Goal: Task Accomplishment & Management: Complete application form

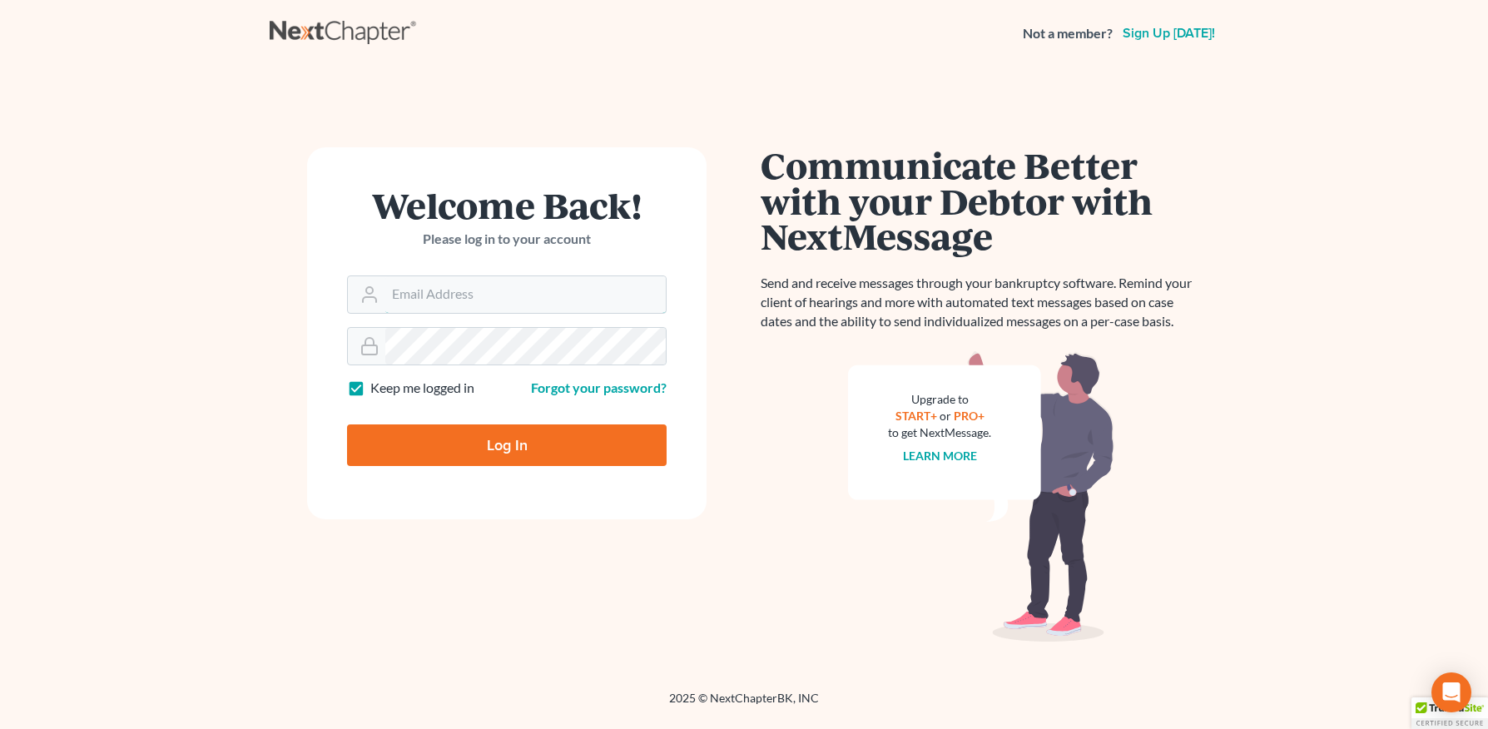
type input "[PERSON_NAME][EMAIL_ADDRESS][DOMAIN_NAME]"
click at [577, 445] on input "Log In" at bounding box center [507, 445] width 320 height 42
type input "Thinking..."
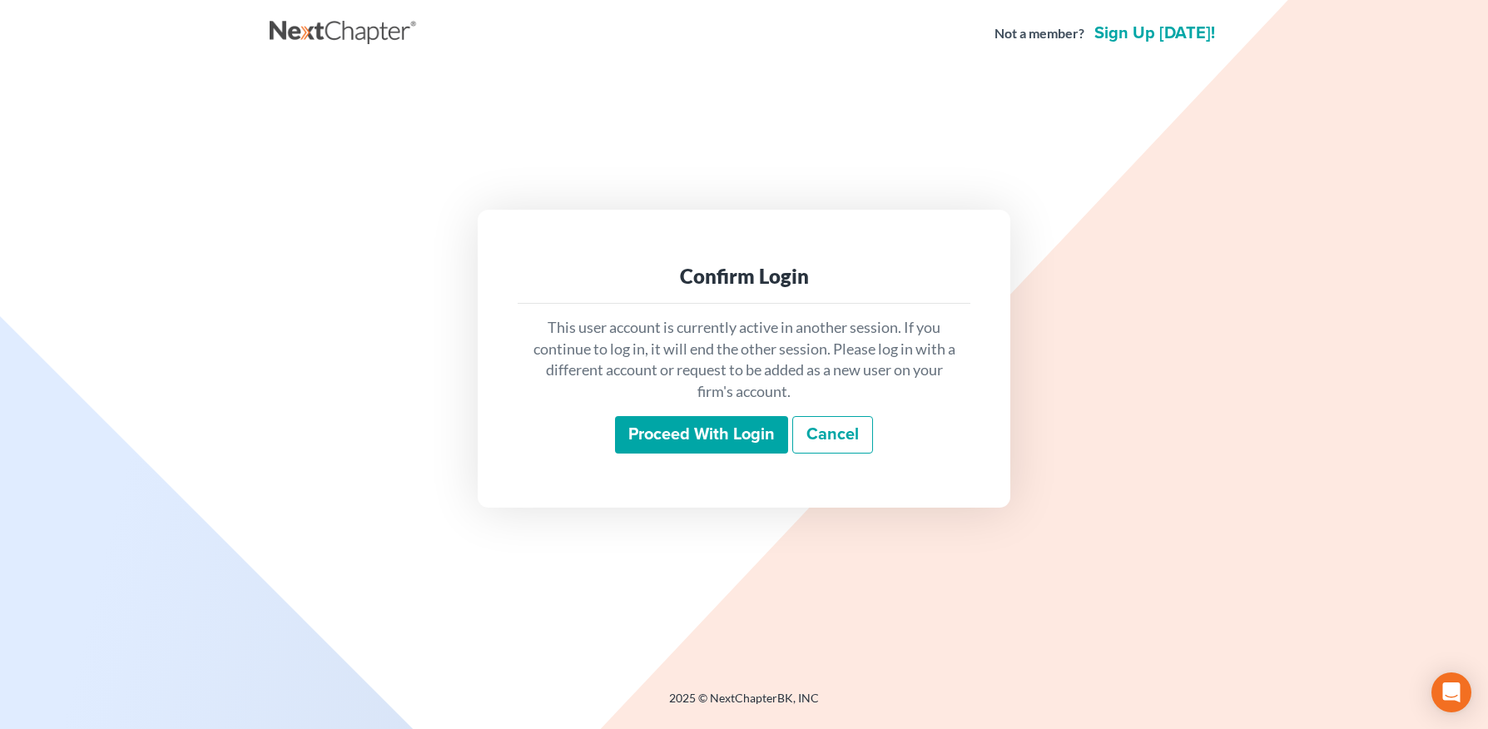
click at [709, 443] on input "Proceed with login" at bounding box center [701, 435] width 173 height 38
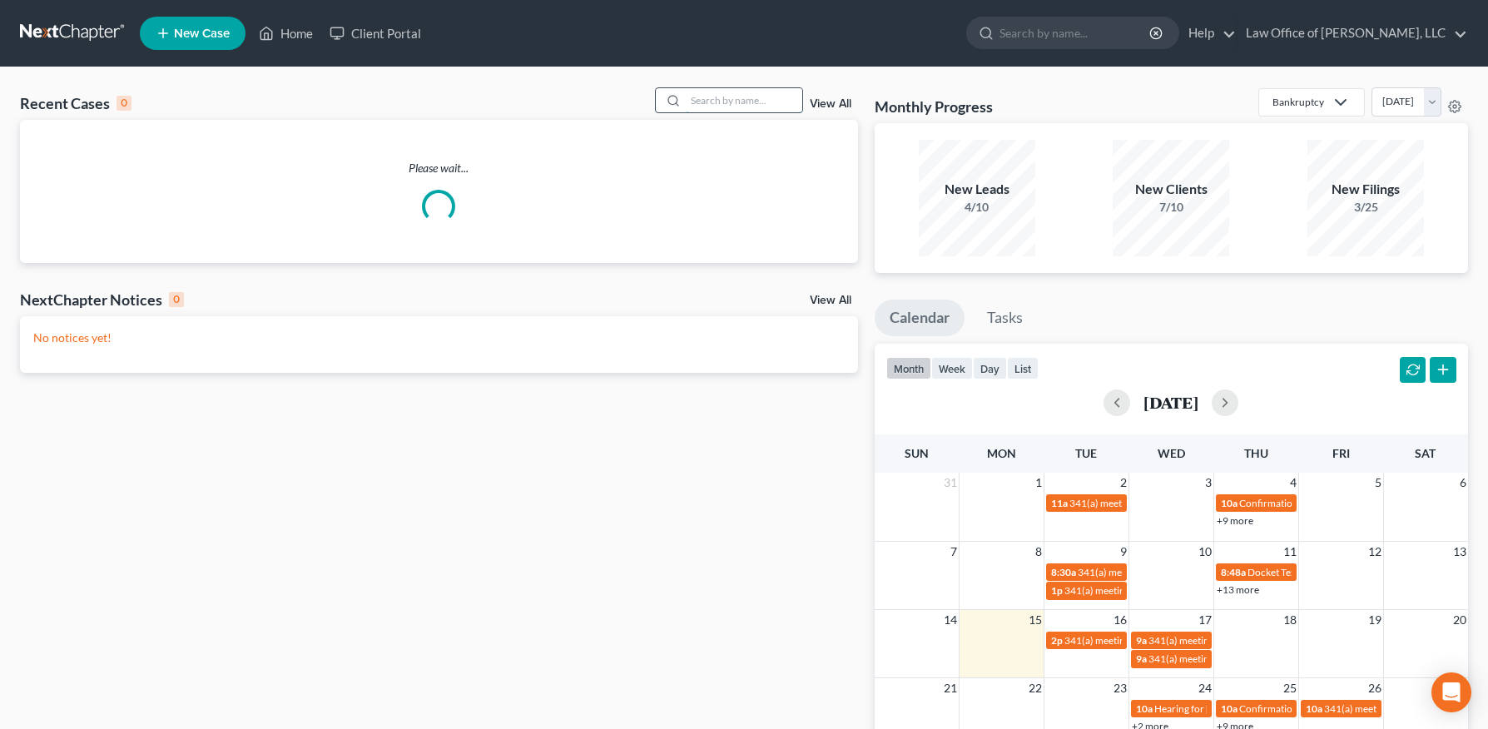
click at [739, 110] on input "search" at bounding box center [744, 100] width 116 height 24
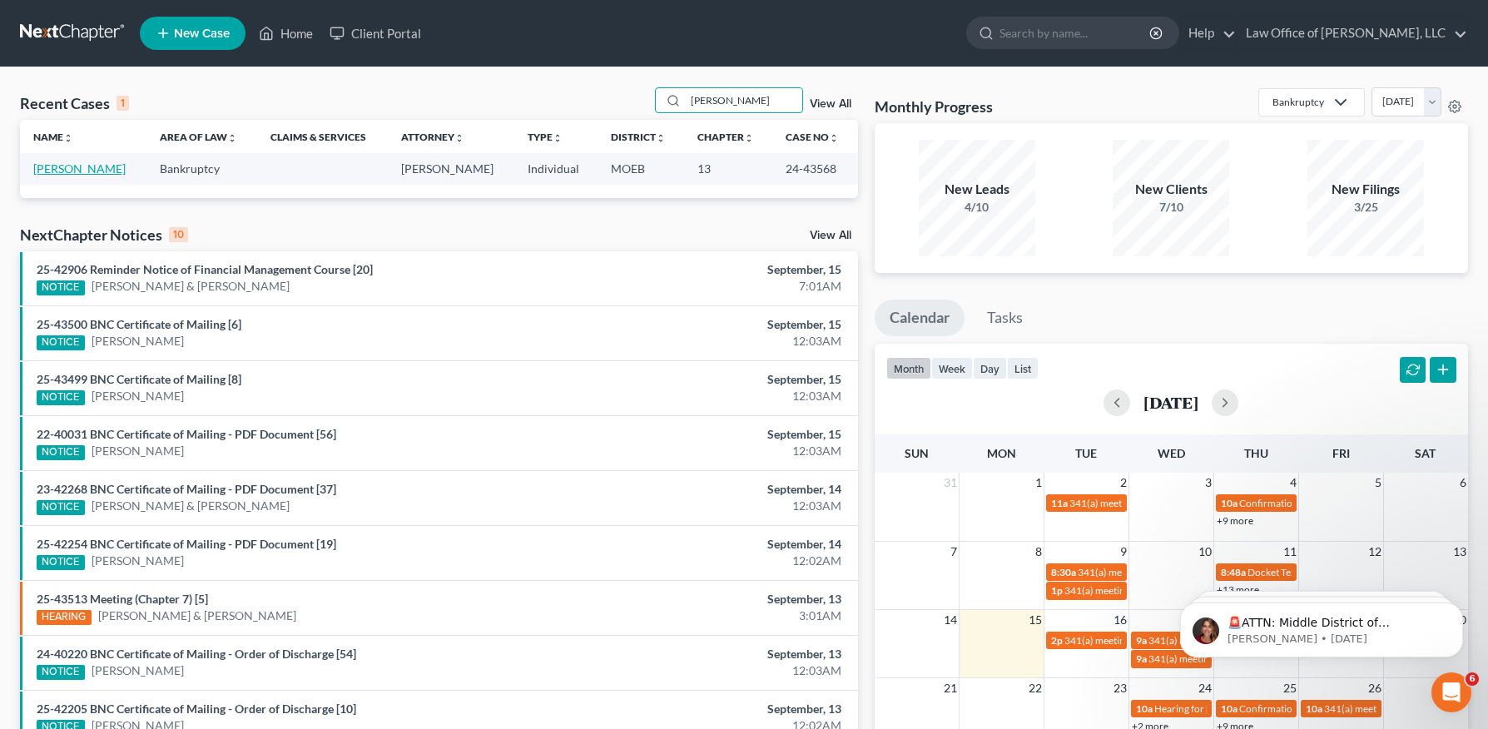
type input "[PERSON_NAME]"
click at [107, 169] on link "[PERSON_NAME]" at bounding box center [79, 168] width 92 height 14
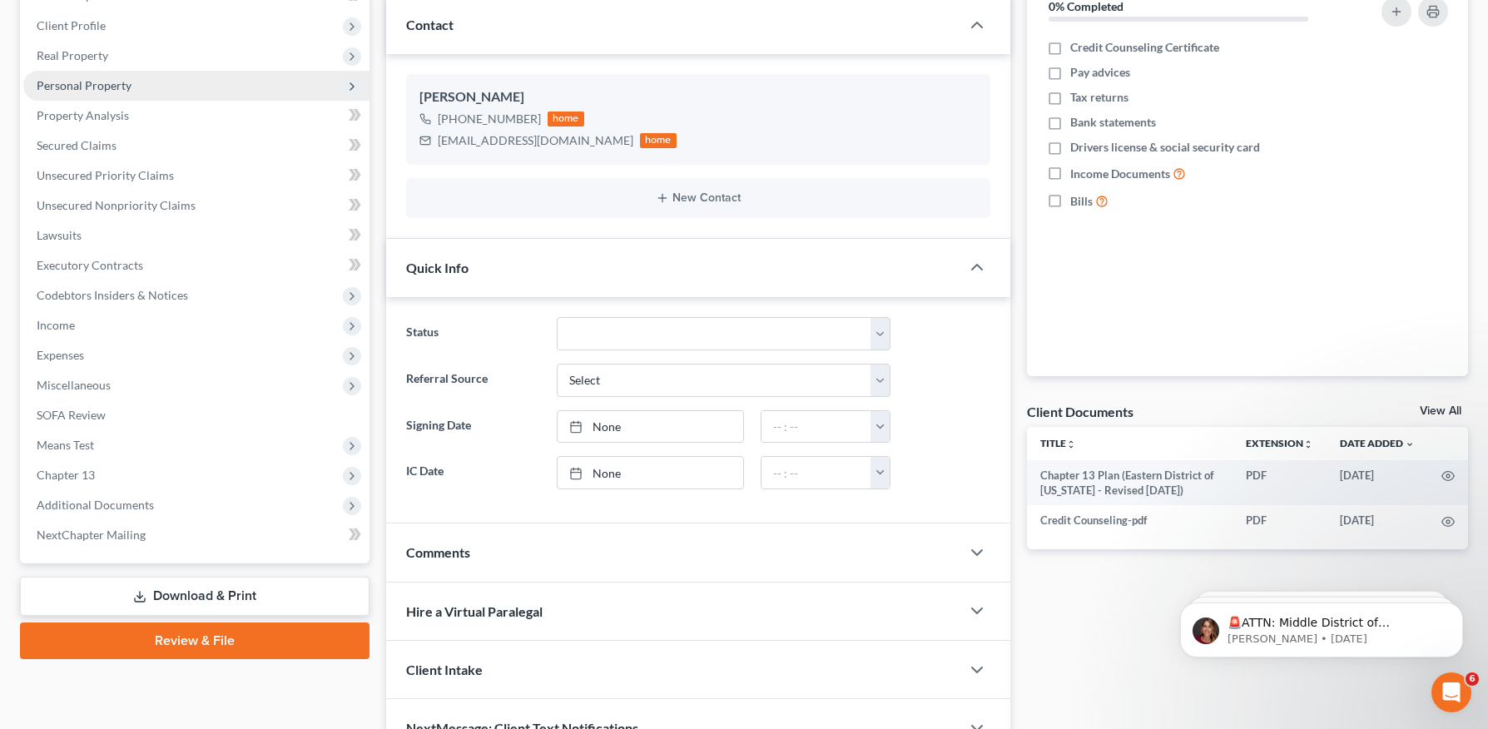
scroll to position [226, 0]
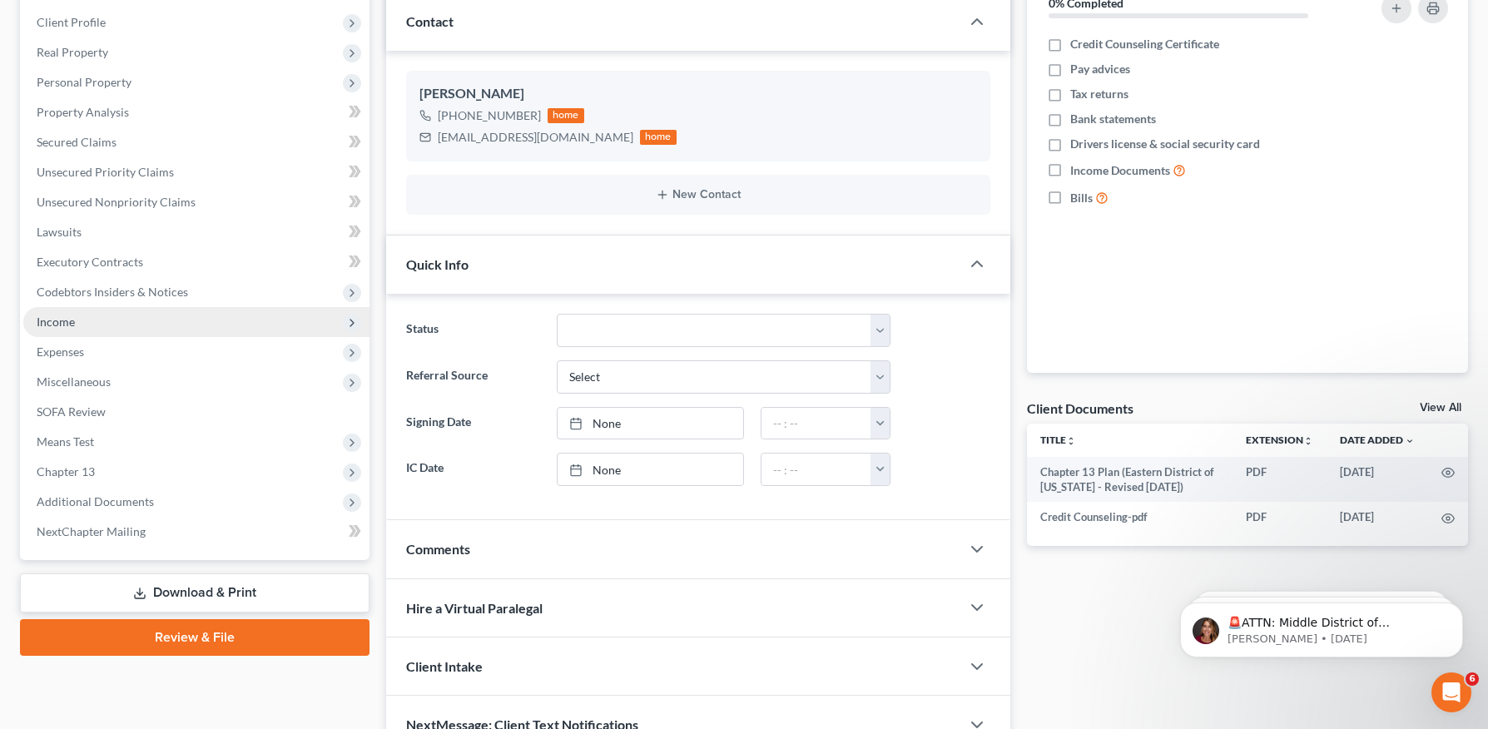
click at [76, 316] on span "Income" at bounding box center [196, 322] width 346 height 30
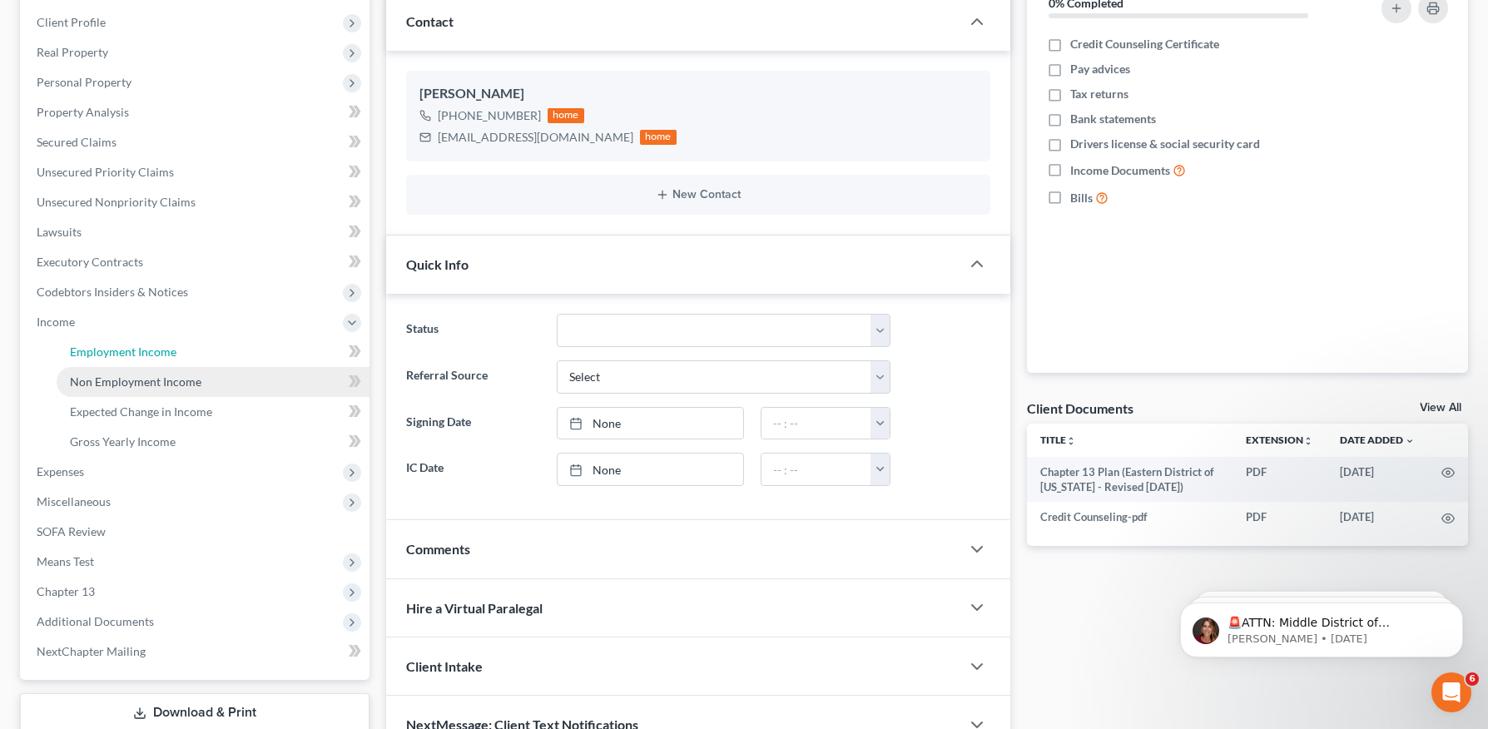
click at [141, 363] on link "Employment Income" at bounding box center [213, 352] width 313 height 30
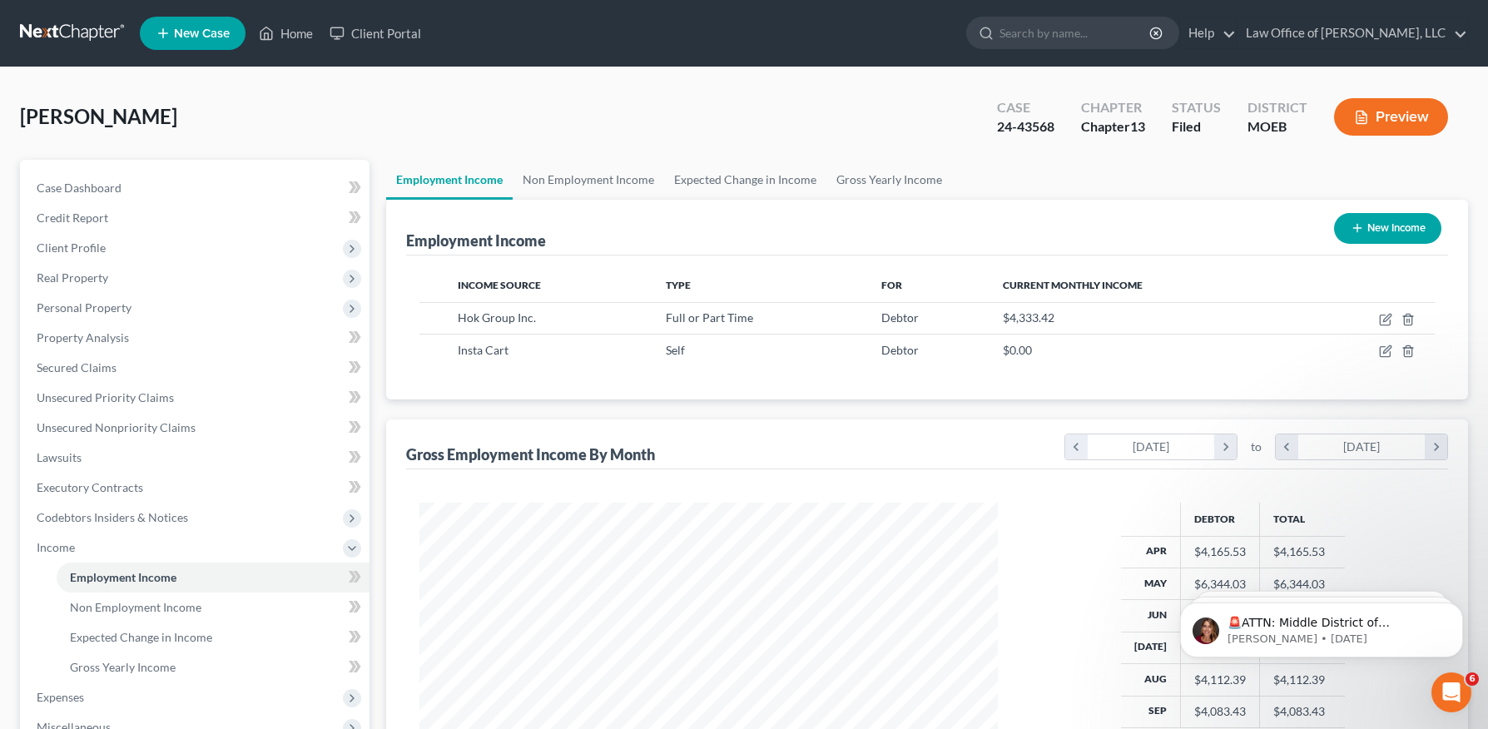
scroll to position [299, 612]
click at [1382, 316] on icon "button" at bounding box center [1385, 319] width 13 height 13
select select "0"
select select "26"
select select "2"
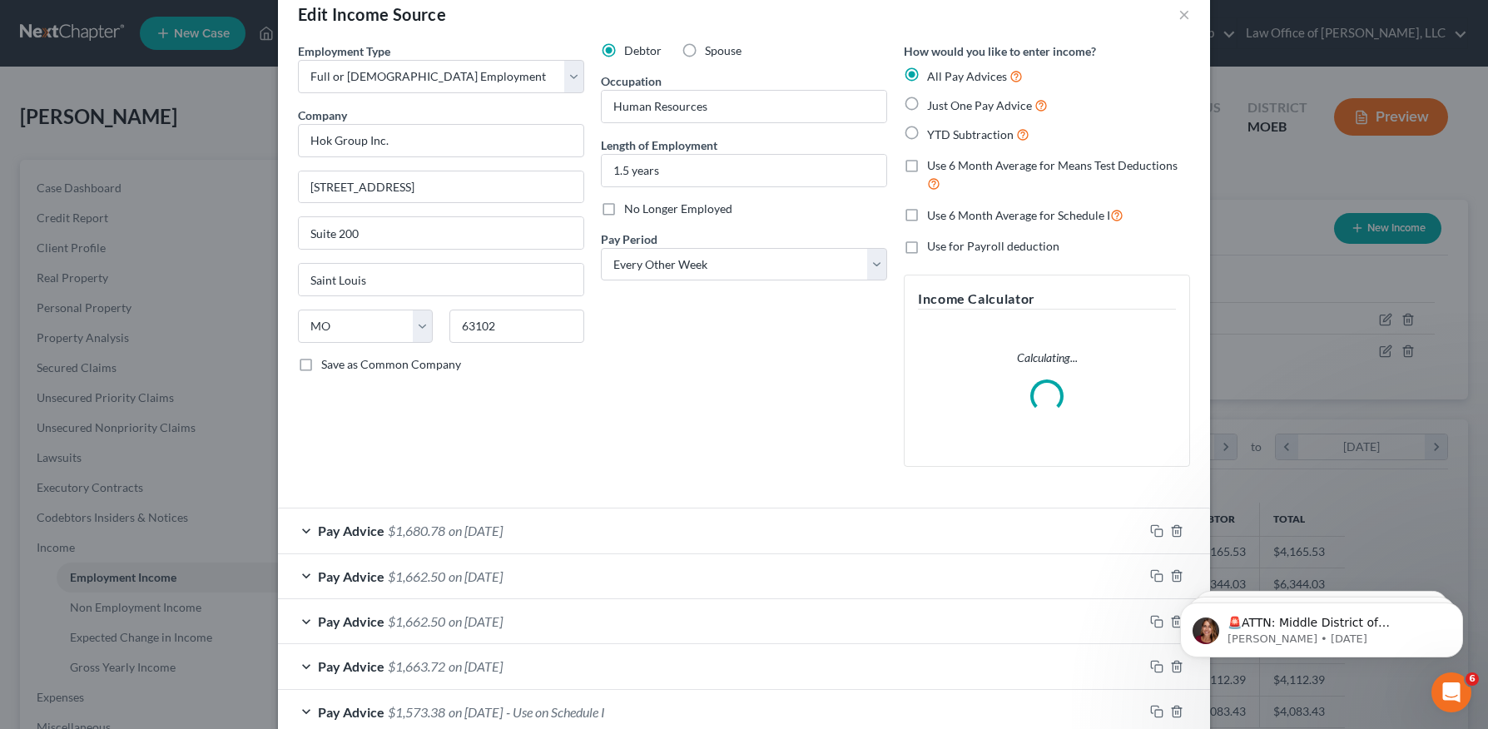
scroll to position [0, 0]
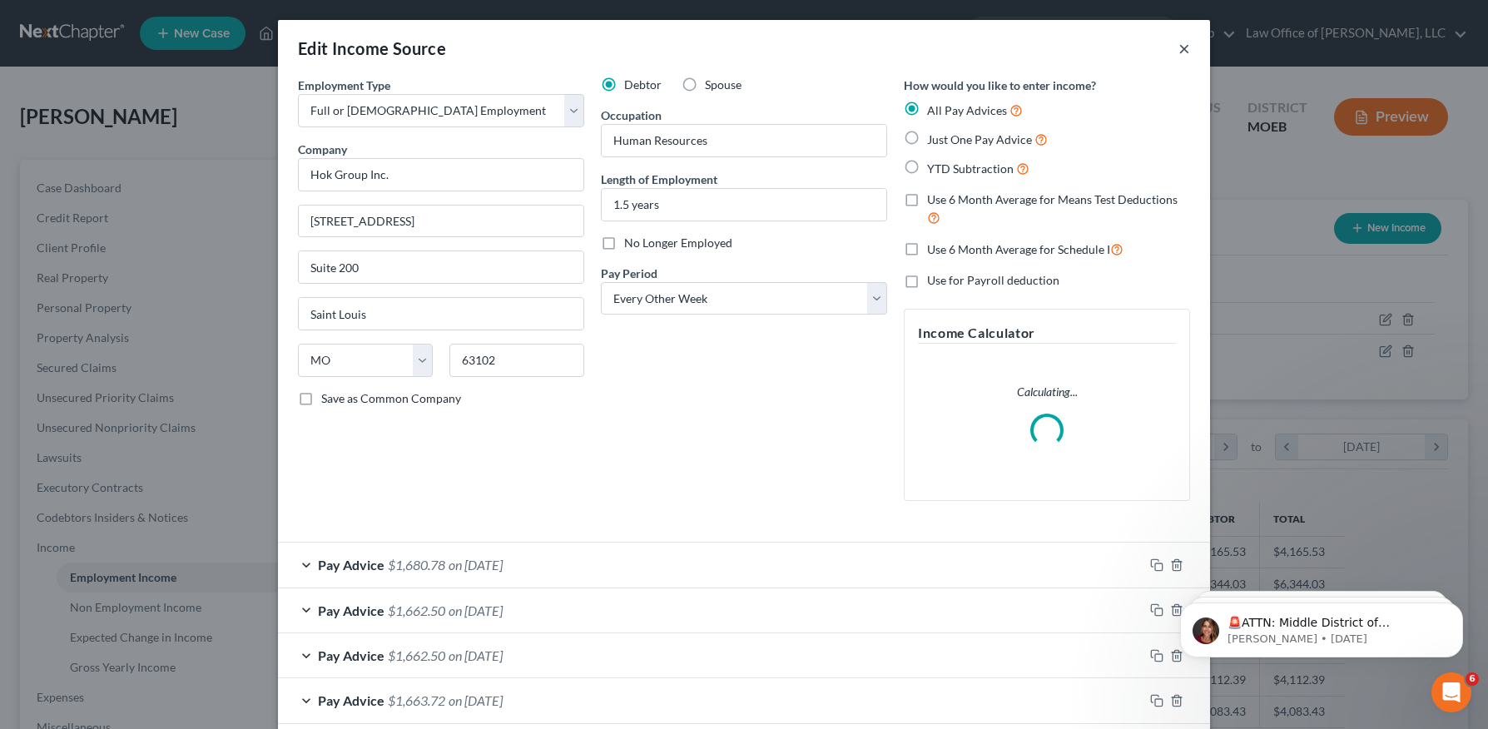
drag, startPoint x: 1182, startPoint y: 44, endPoint x: 885, endPoint y: 268, distance: 372.6
click at [1182, 44] on button "×" at bounding box center [1184, 48] width 12 height 20
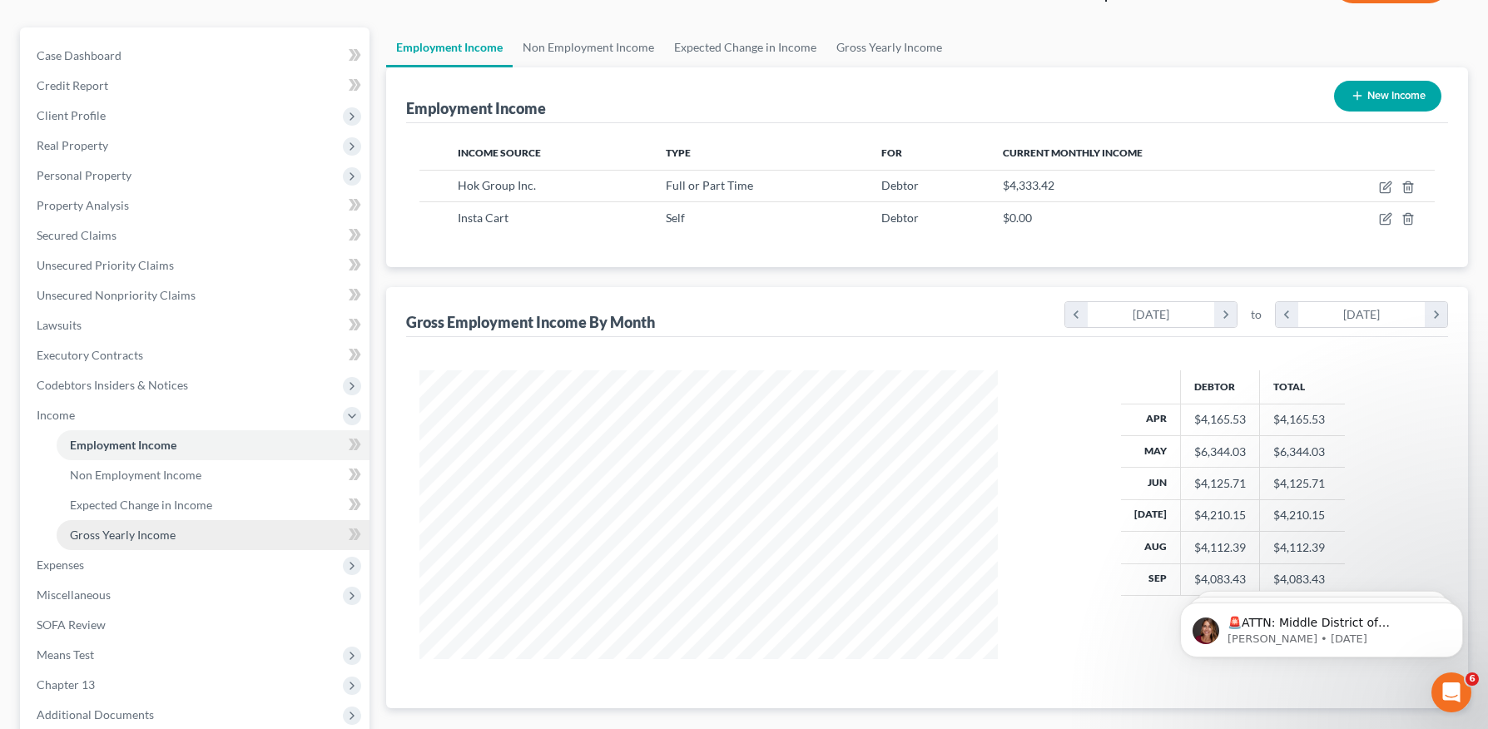
scroll to position [136, 0]
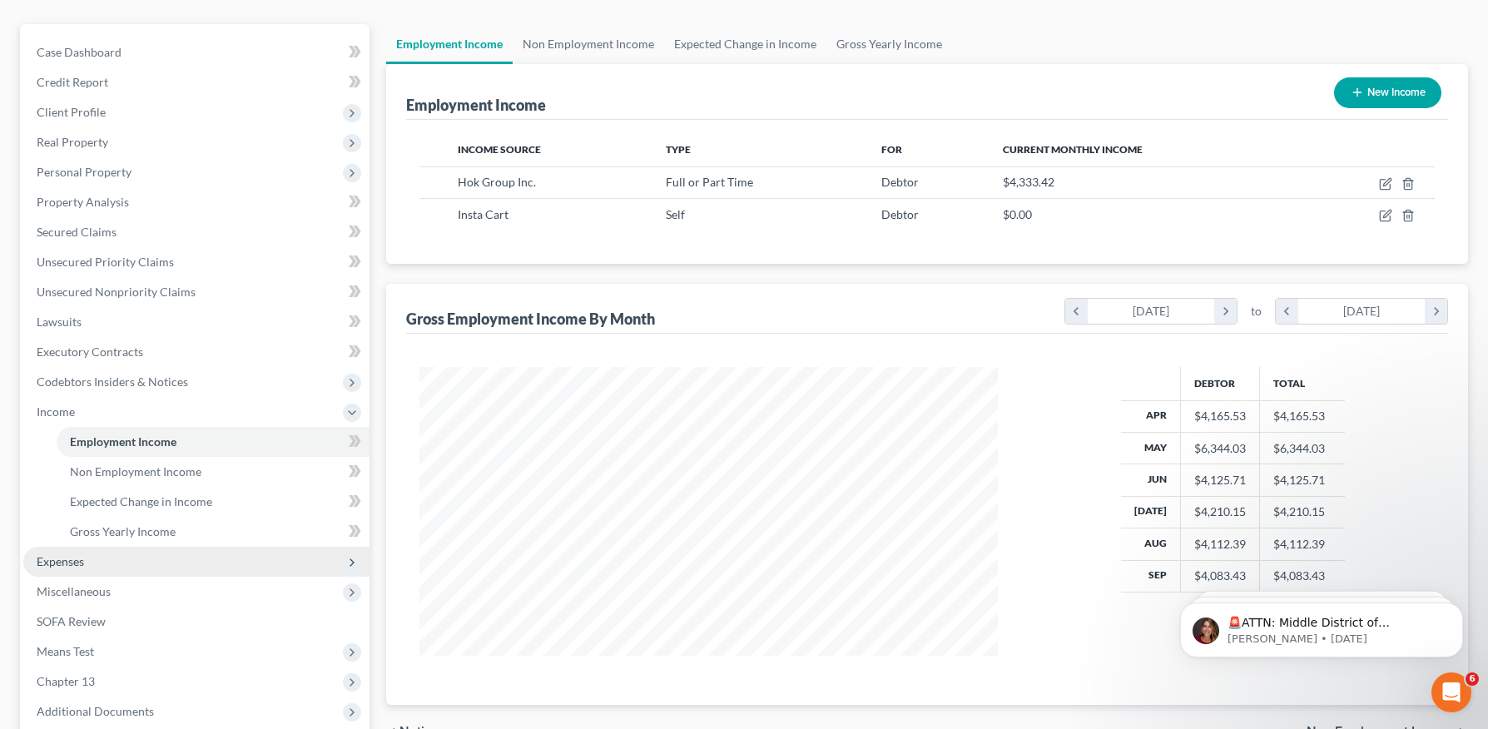
click at [85, 564] on span "Expenses" at bounding box center [196, 562] width 346 height 30
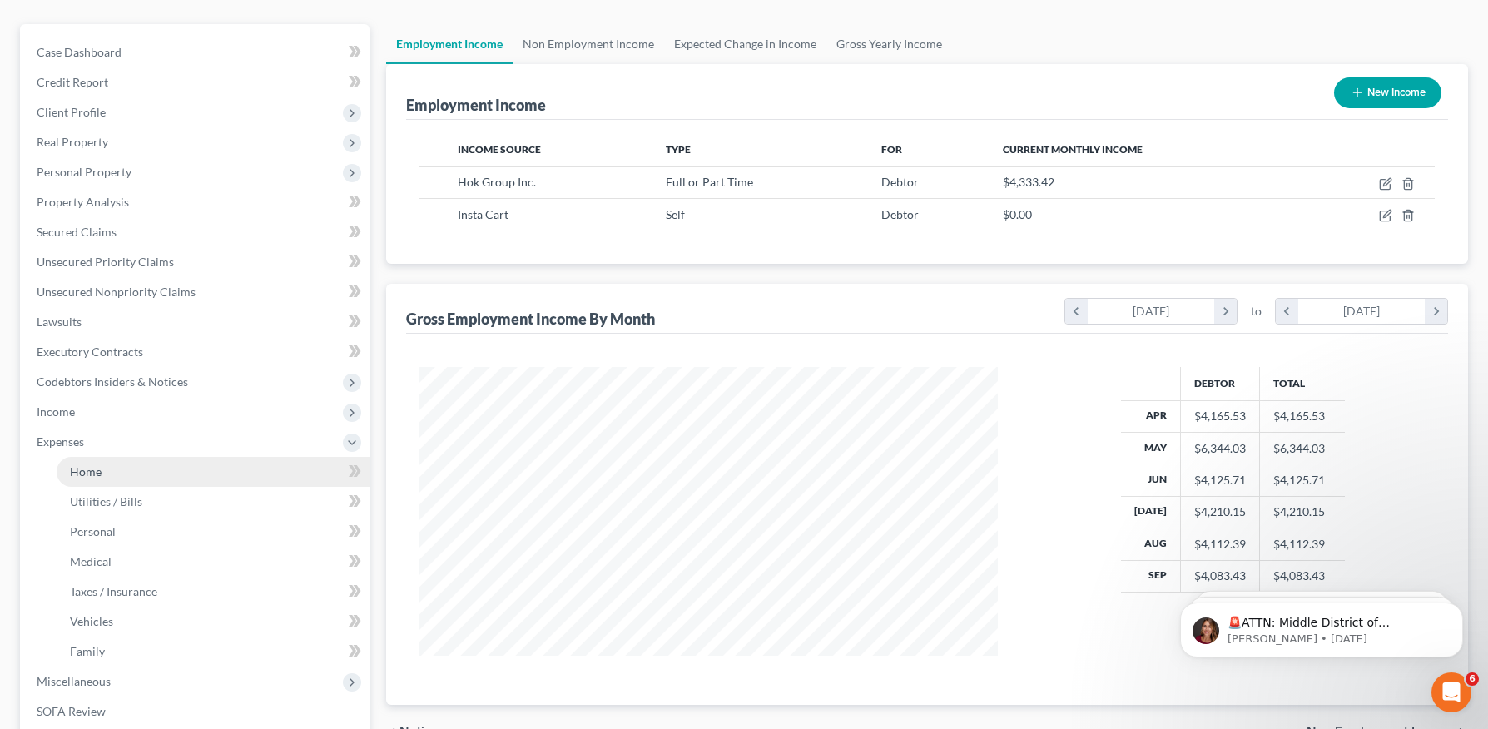
click at [110, 471] on link "Home" at bounding box center [213, 472] width 313 height 30
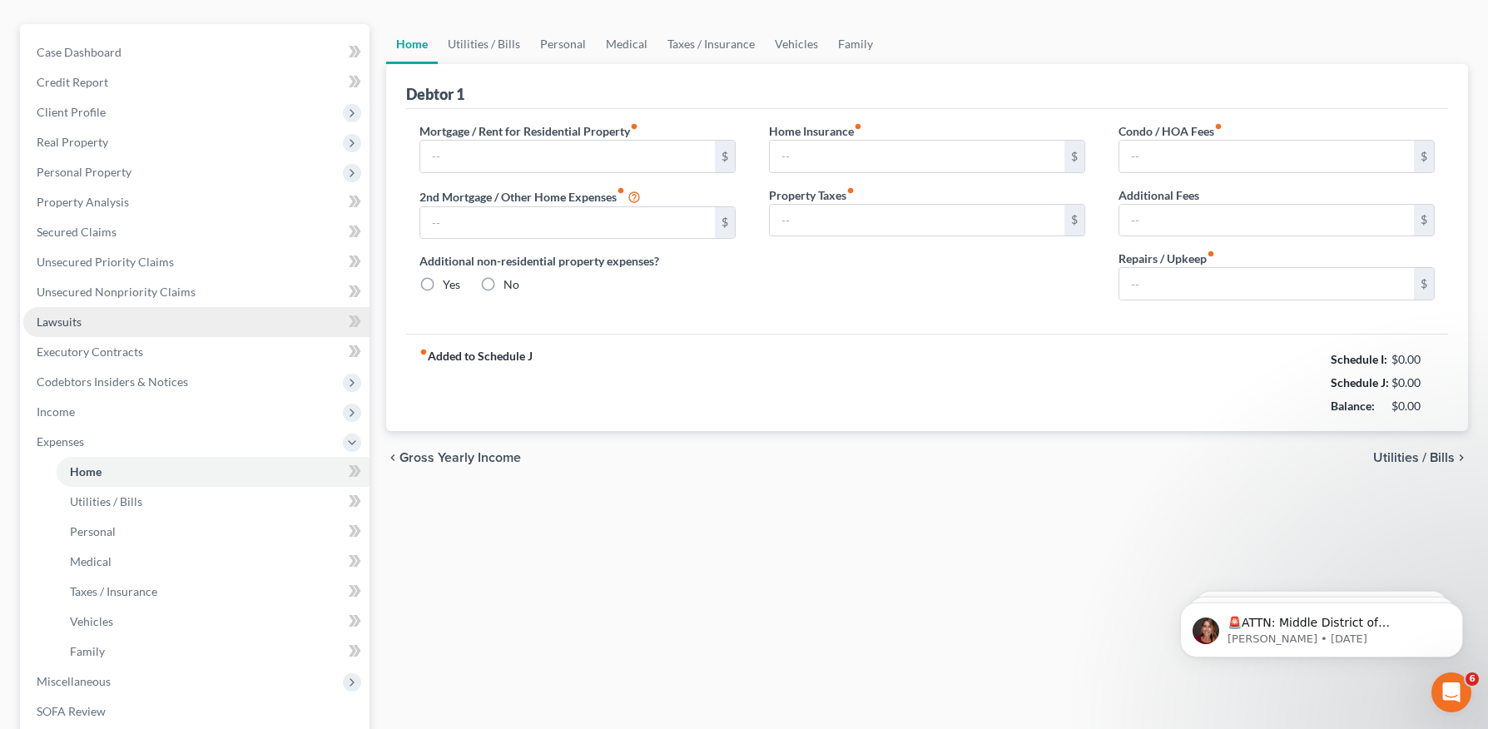
scroll to position [27, 0]
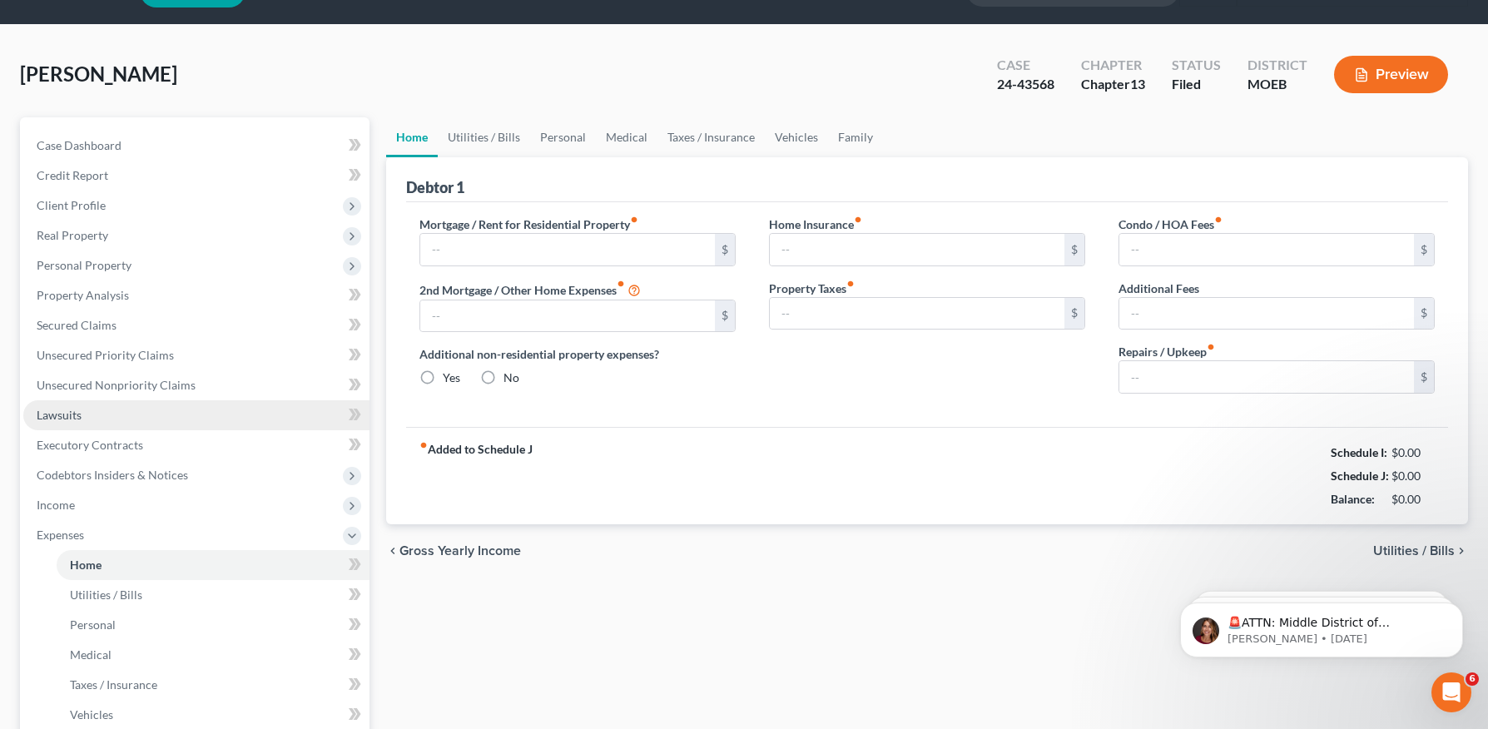
type input "1,025.00"
type input "0.00"
radio input "true"
type input "0.00"
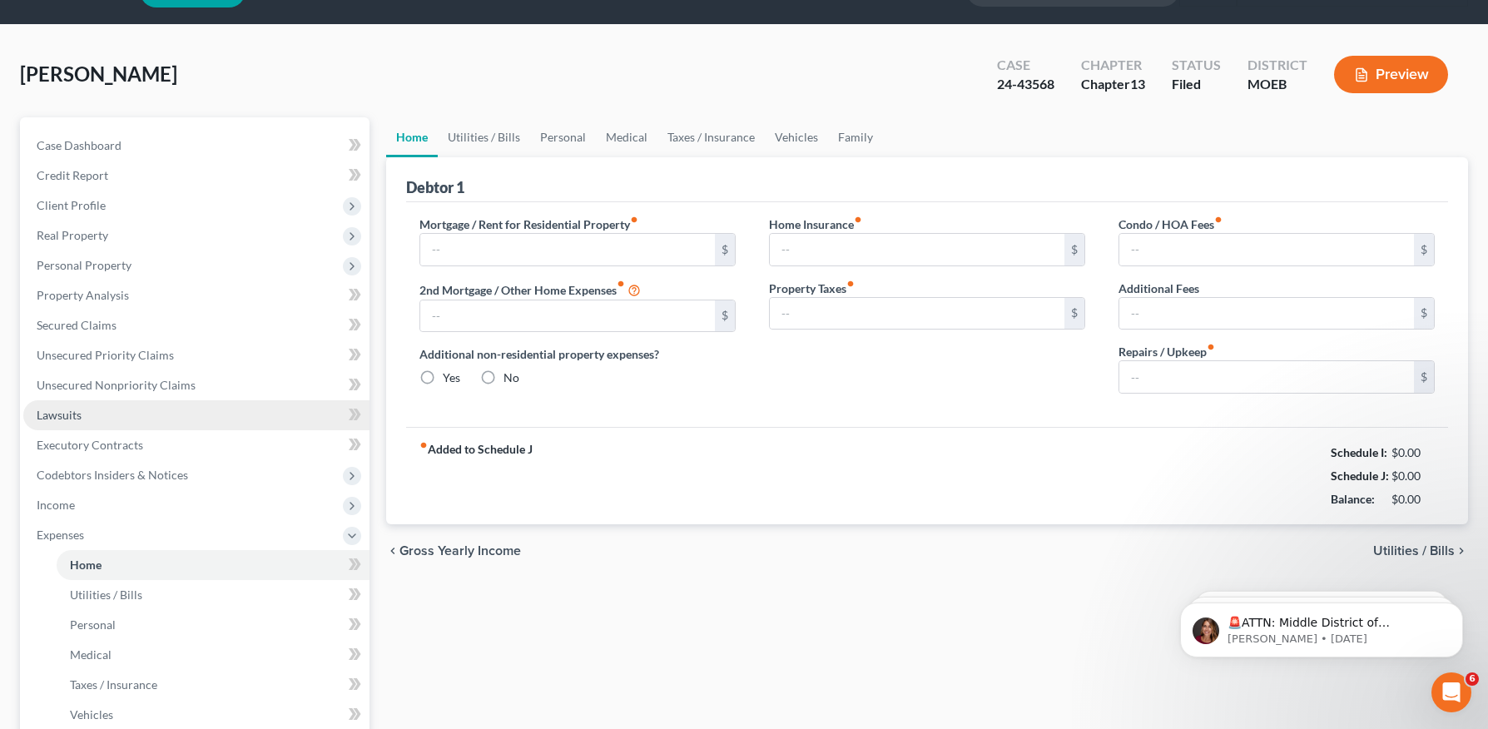
type input "0.00"
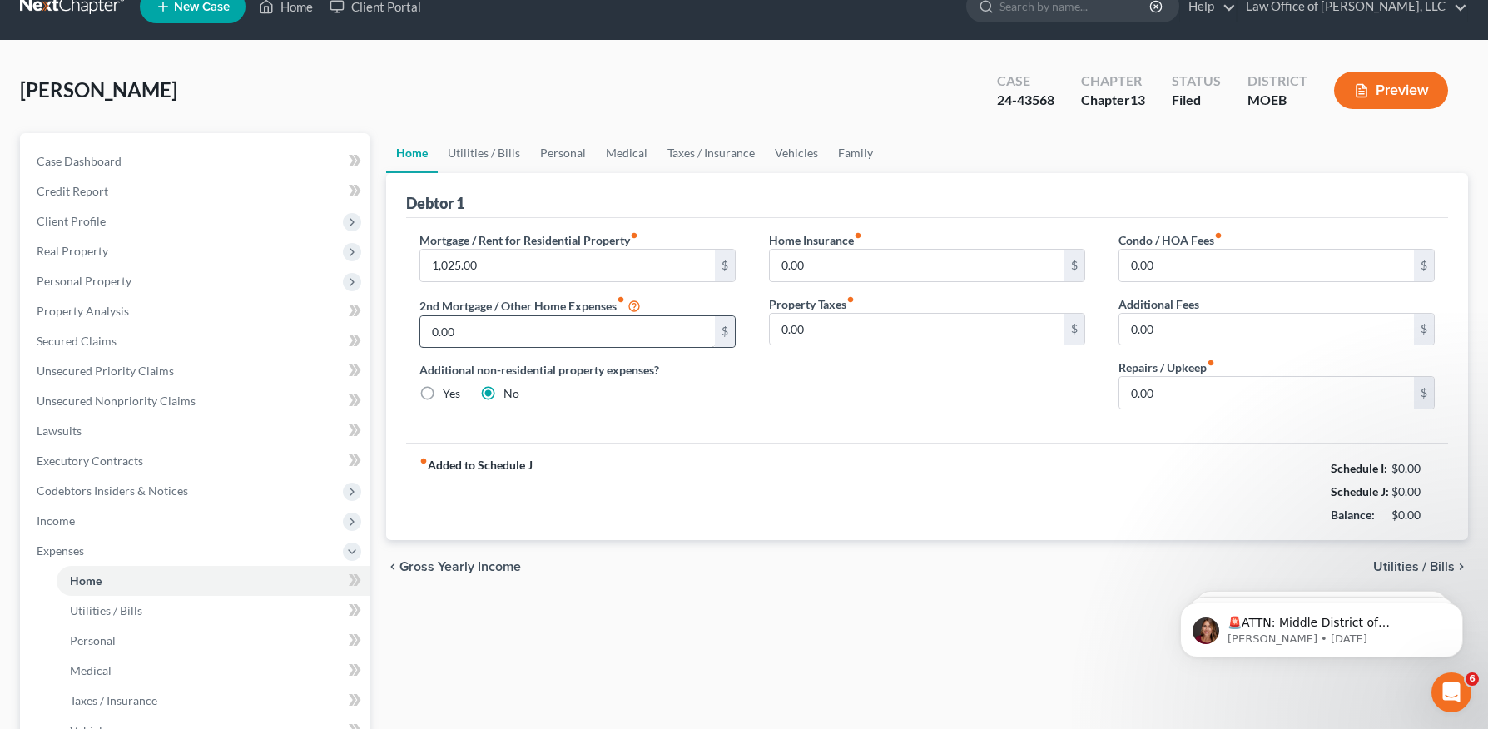
scroll to position [0, 0]
